Goal: Check status: Check status

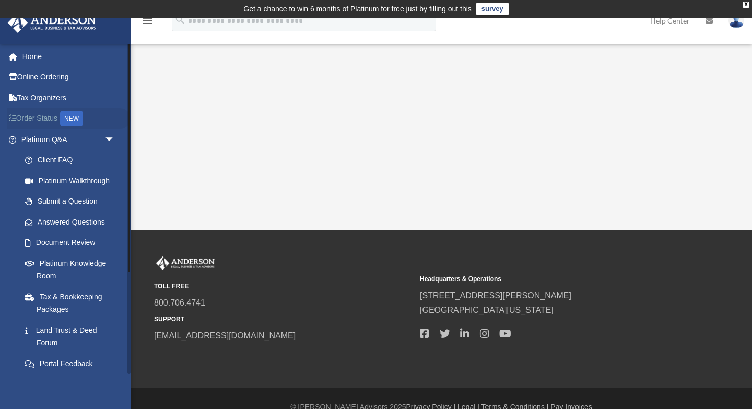
click at [42, 119] on link "Order Status NEW" at bounding box center [68, 118] width 123 height 21
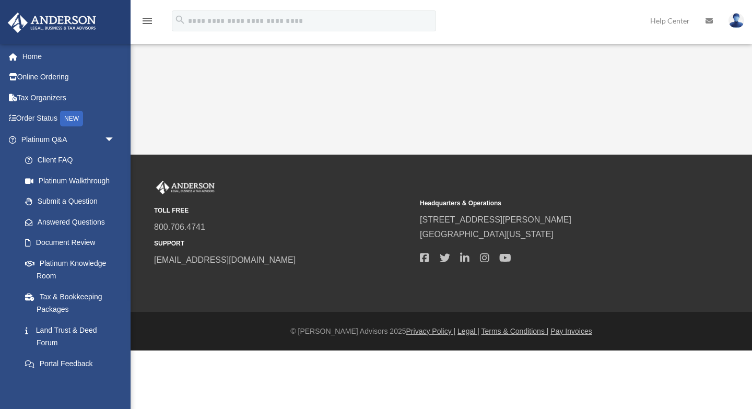
scroll to position [17, 0]
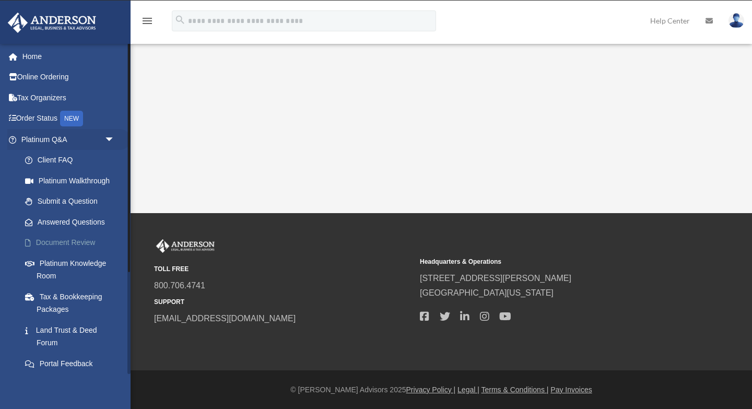
click at [74, 241] on link "Document Review" at bounding box center [73, 242] width 116 height 21
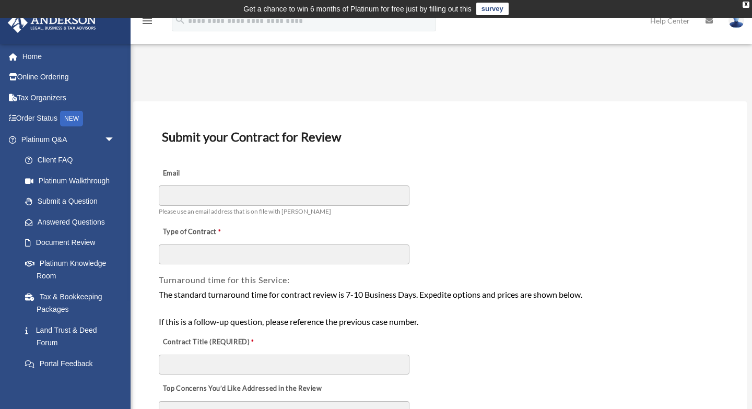
click at [74, 241] on link "Document Review" at bounding box center [70, 242] width 111 height 21
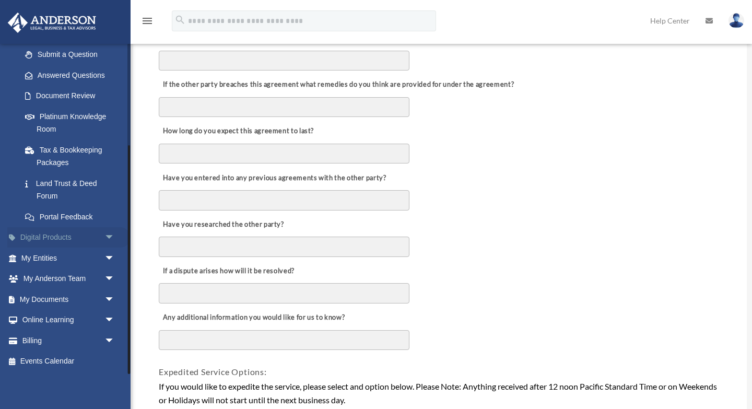
scroll to position [782, 0]
